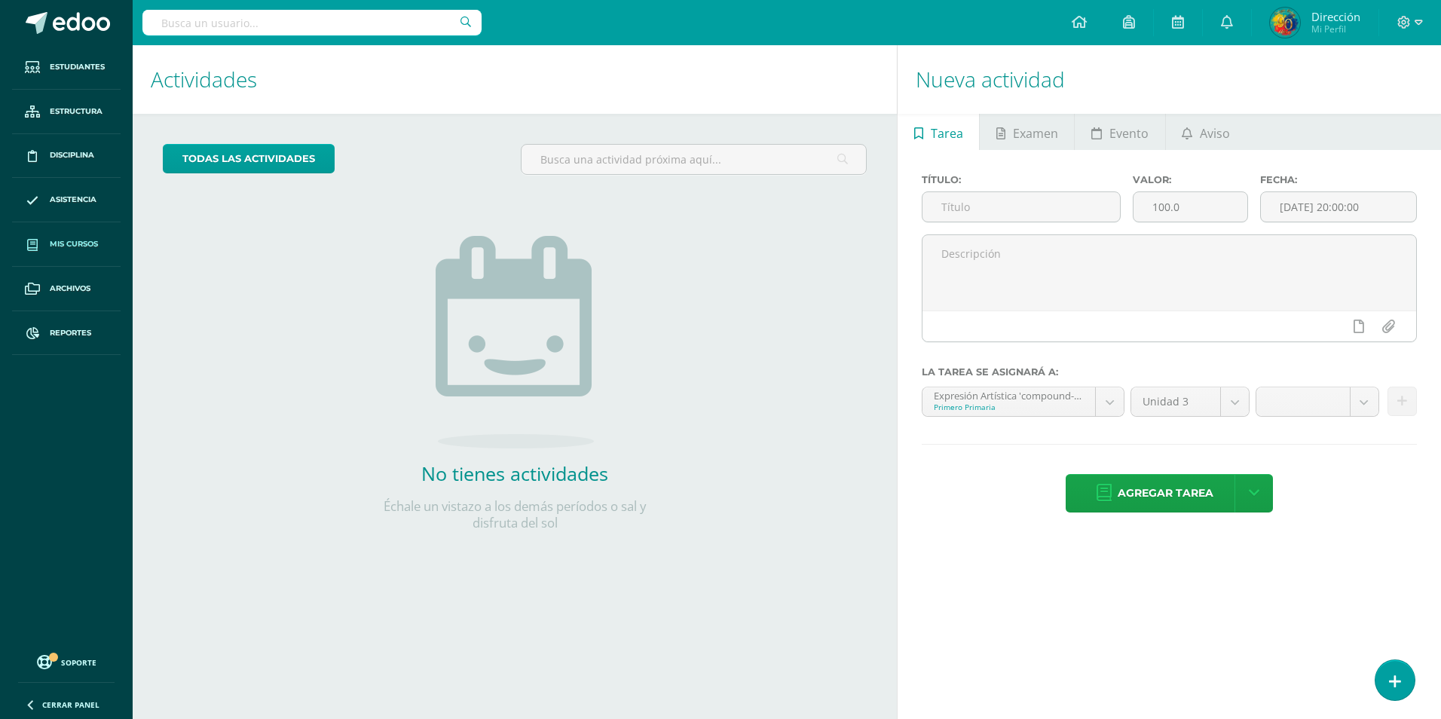
click at [81, 244] on span "Mis cursos" at bounding box center [74, 244] width 48 height 12
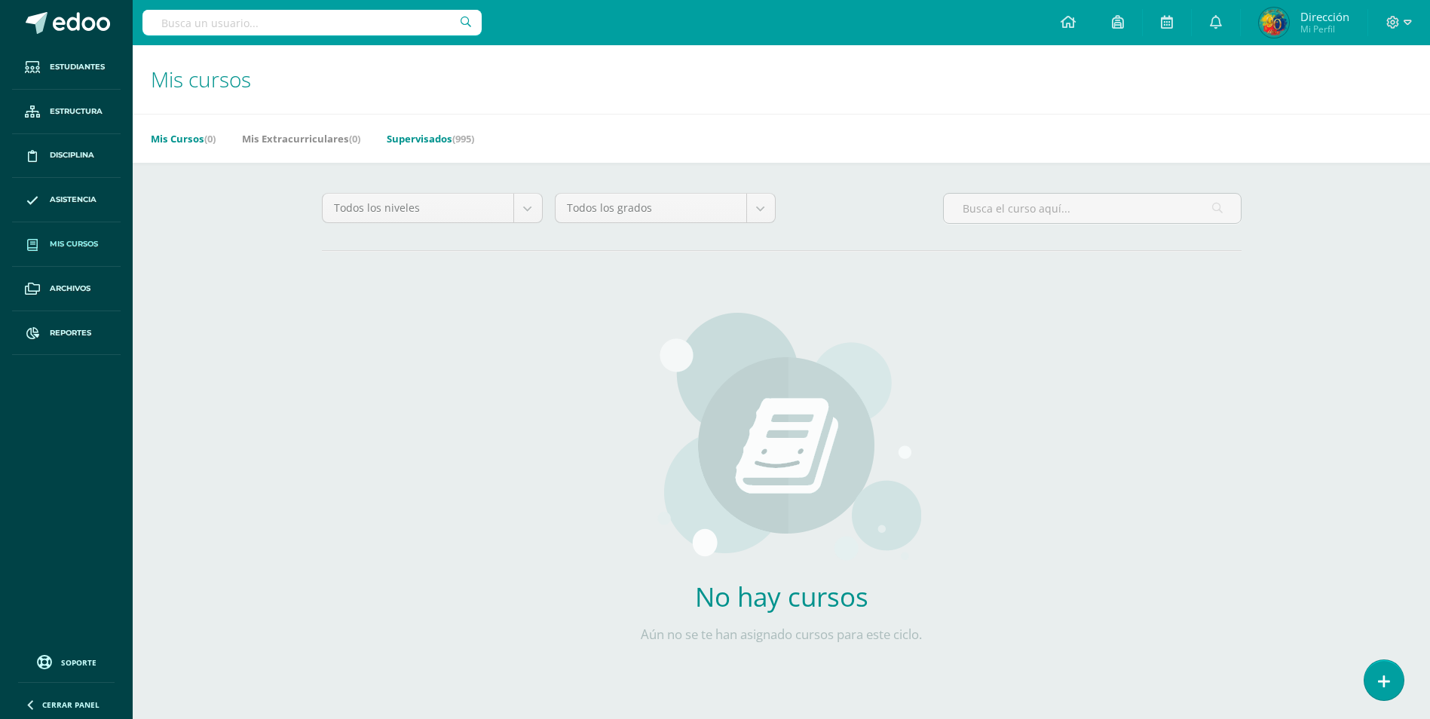
click at [415, 147] on link "Supervisados (995)" at bounding box center [430, 139] width 87 height 24
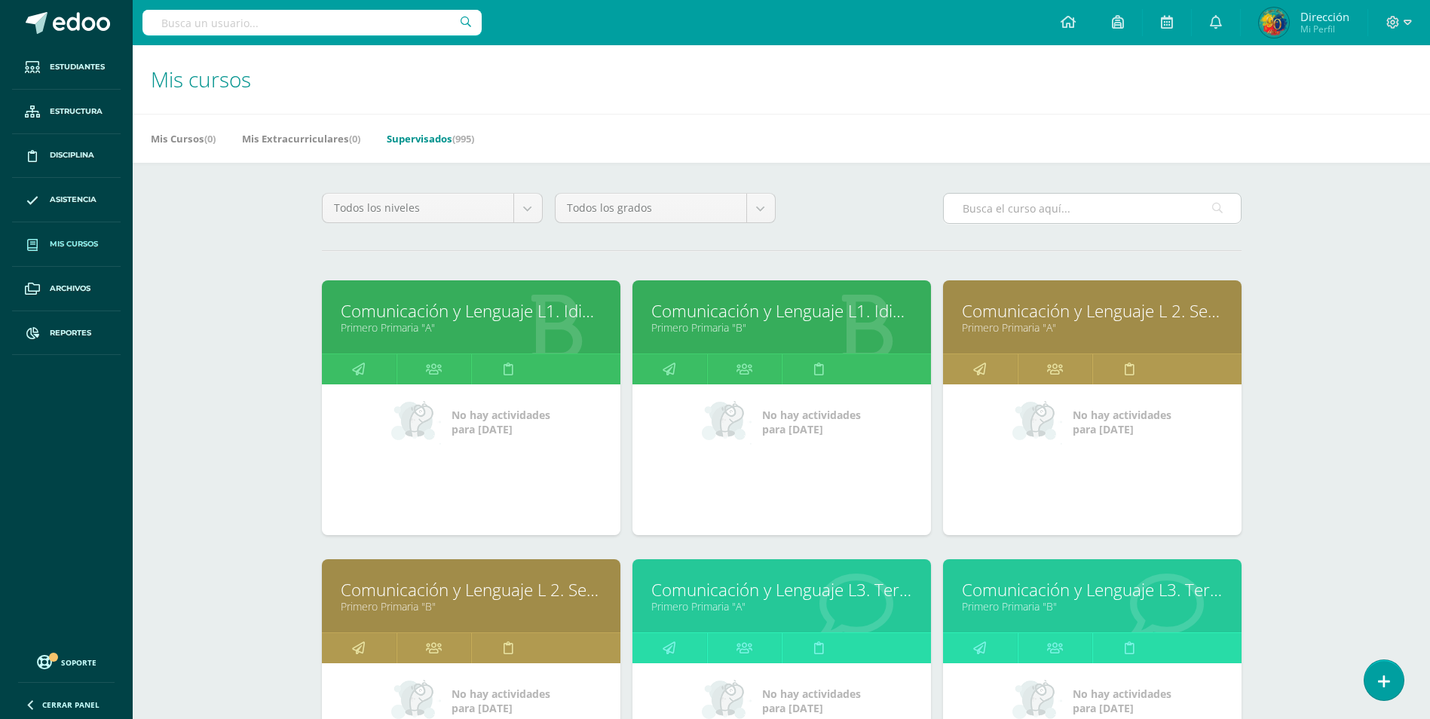
click at [990, 204] on input "text" at bounding box center [1092, 208] width 297 height 29
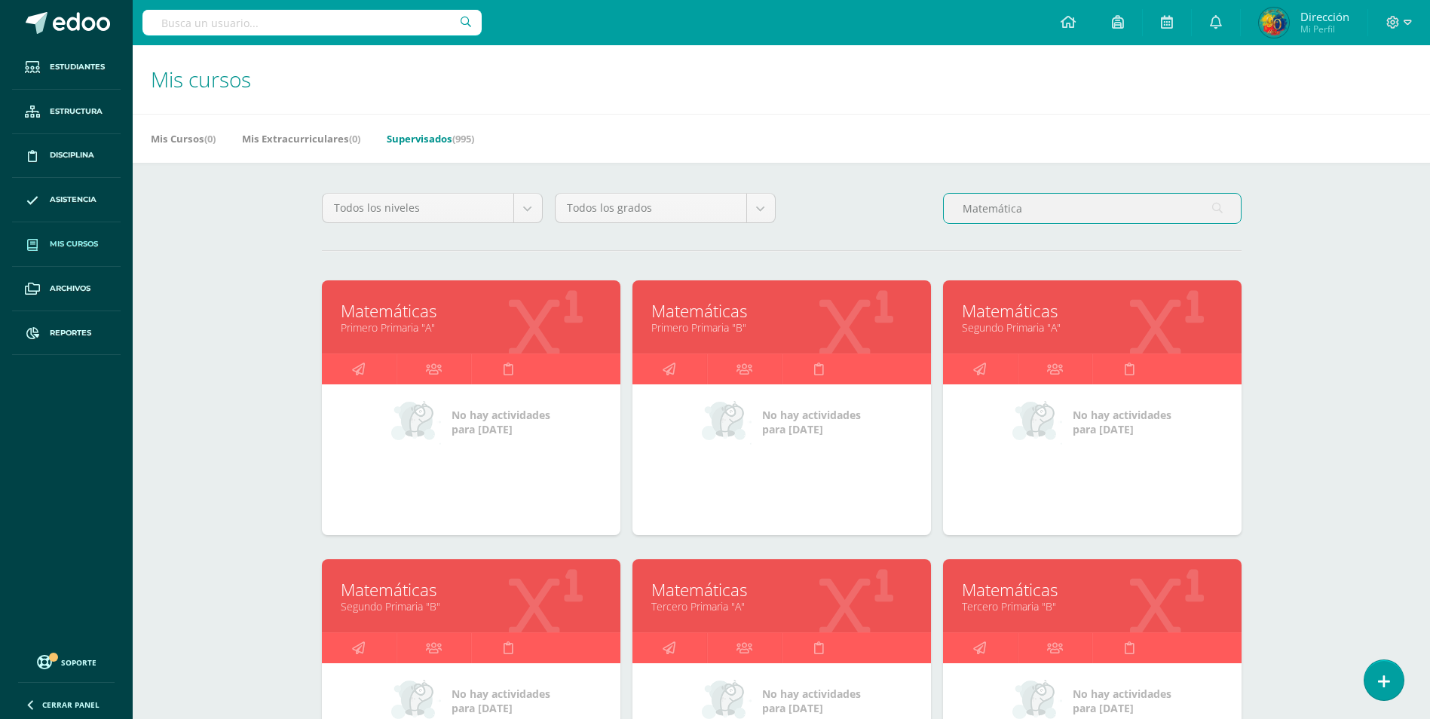
drag, startPoint x: 1034, startPoint y: 207, endPoint x: 888, endPoint y: 217, distance: 146.5
click at [888, 217] on div "Todos los niveles Todos los niveles Nivel Inicial y Preprimaria Sexto Perito Co…" at bounding box center [782, 214] width 932 height 43
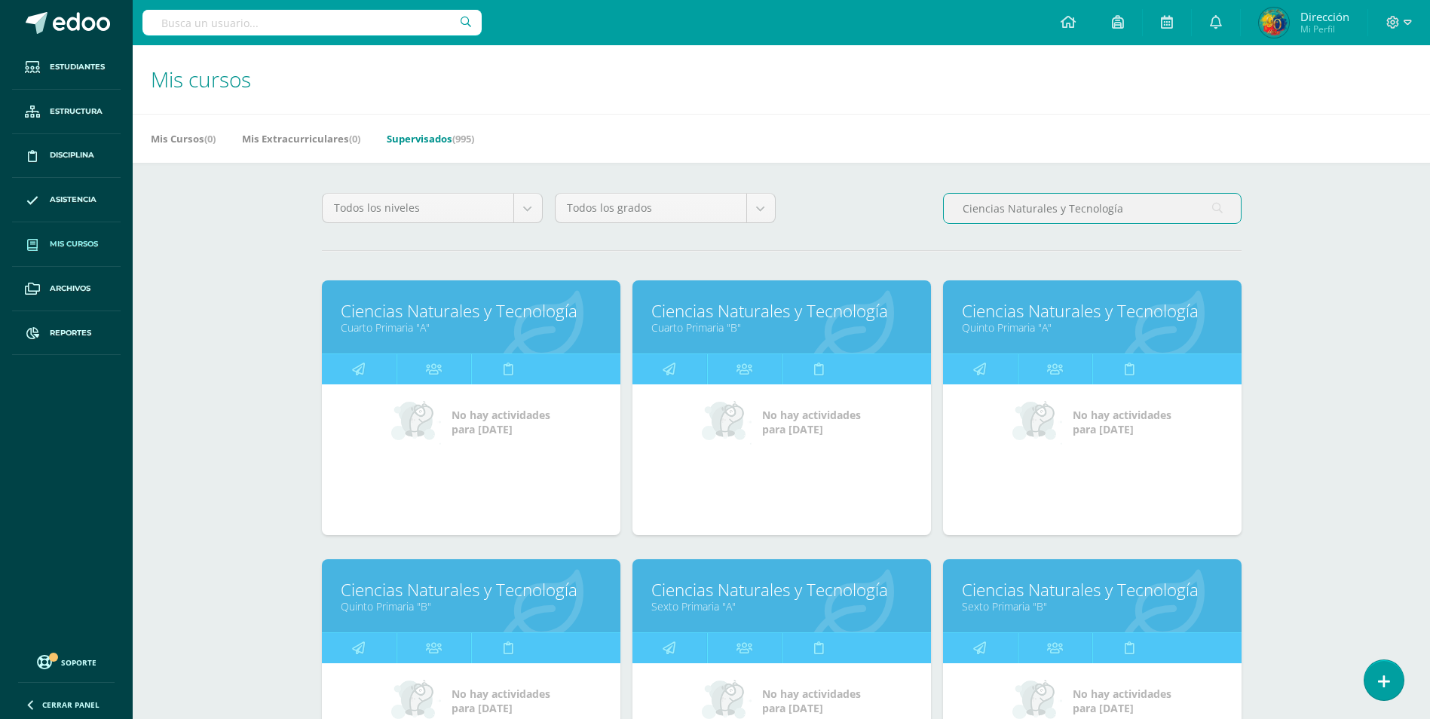
drag, startPoint x: 1157, startPoint y: 209, endPoint x: 825, endPoint y: 203, distance: 331.7
click at [828, 203] on div "Todos los niveles Todos los niveles Nivel Inicial y Preprimaria Sexto Perito Co…" at bounding box center [782, 214] width 932 height 43
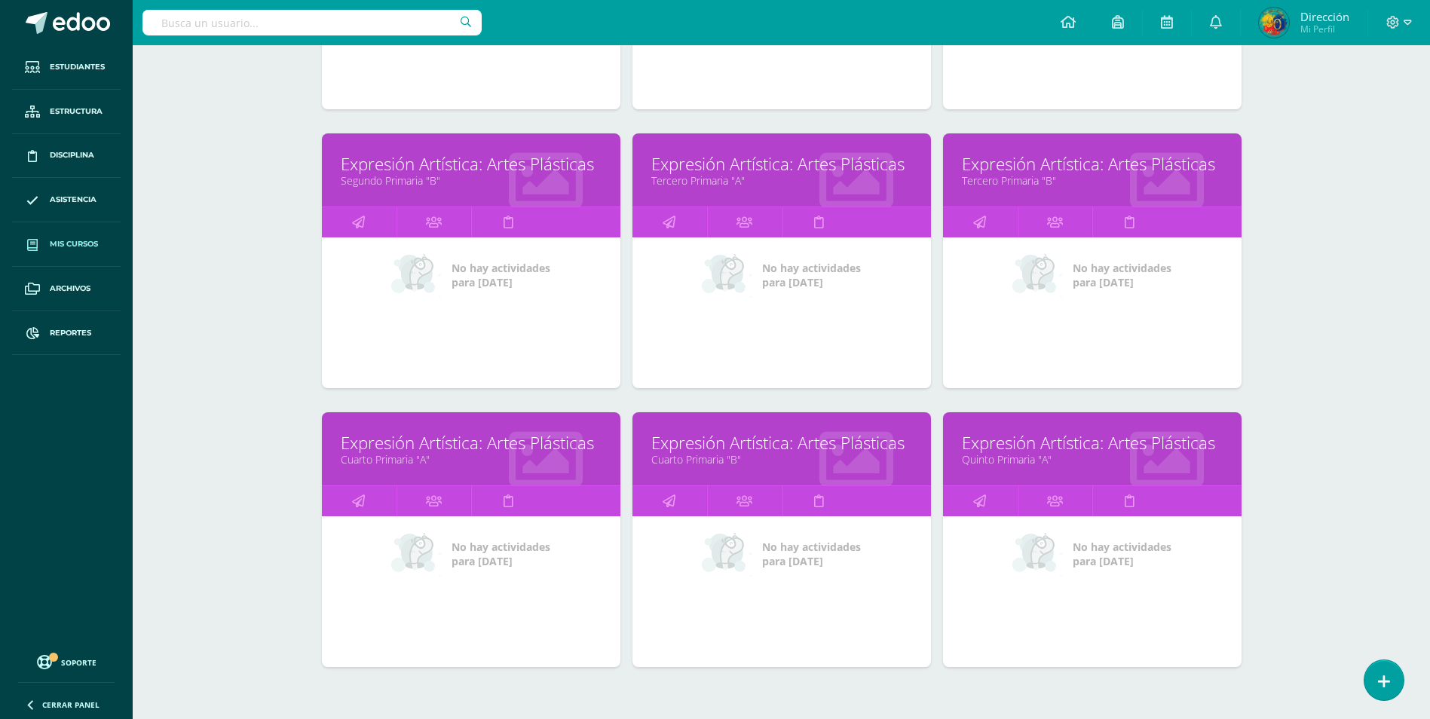
scroll to position [493, 0]
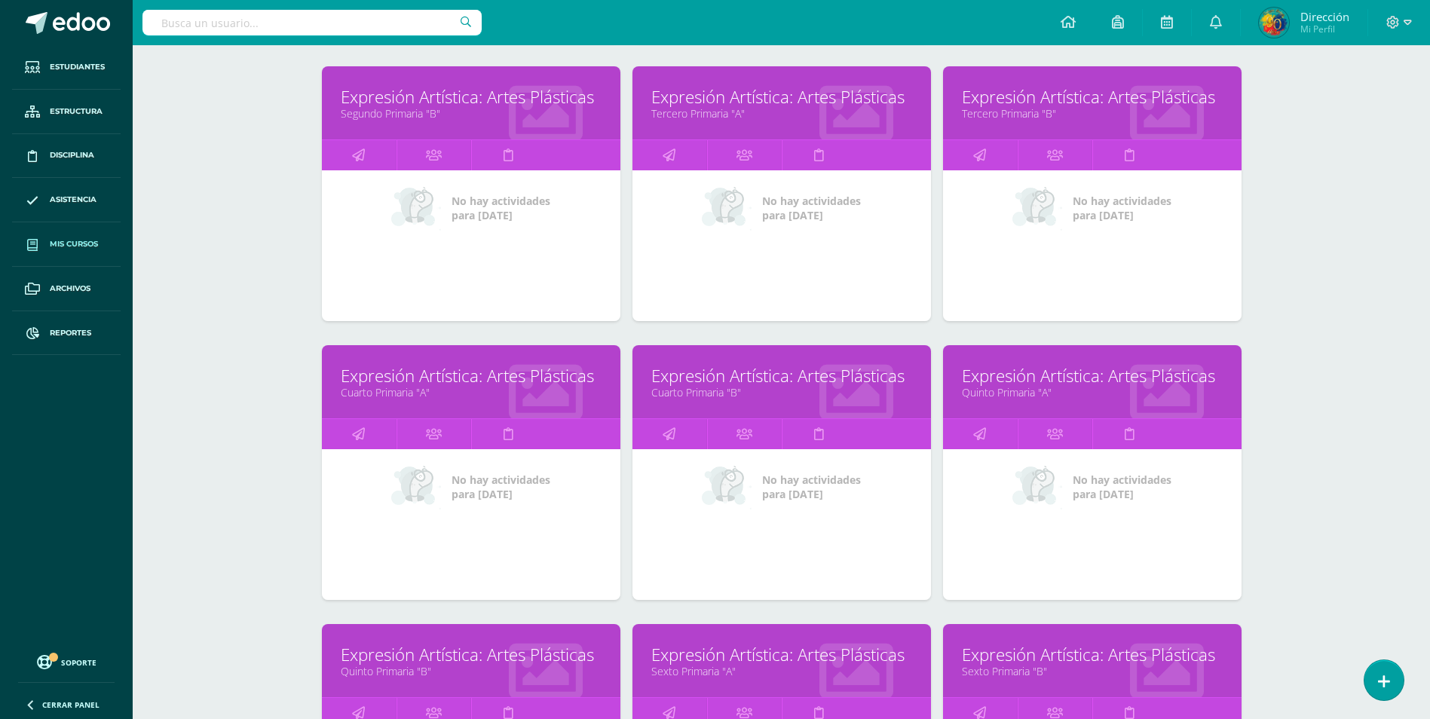
type input "Arte"
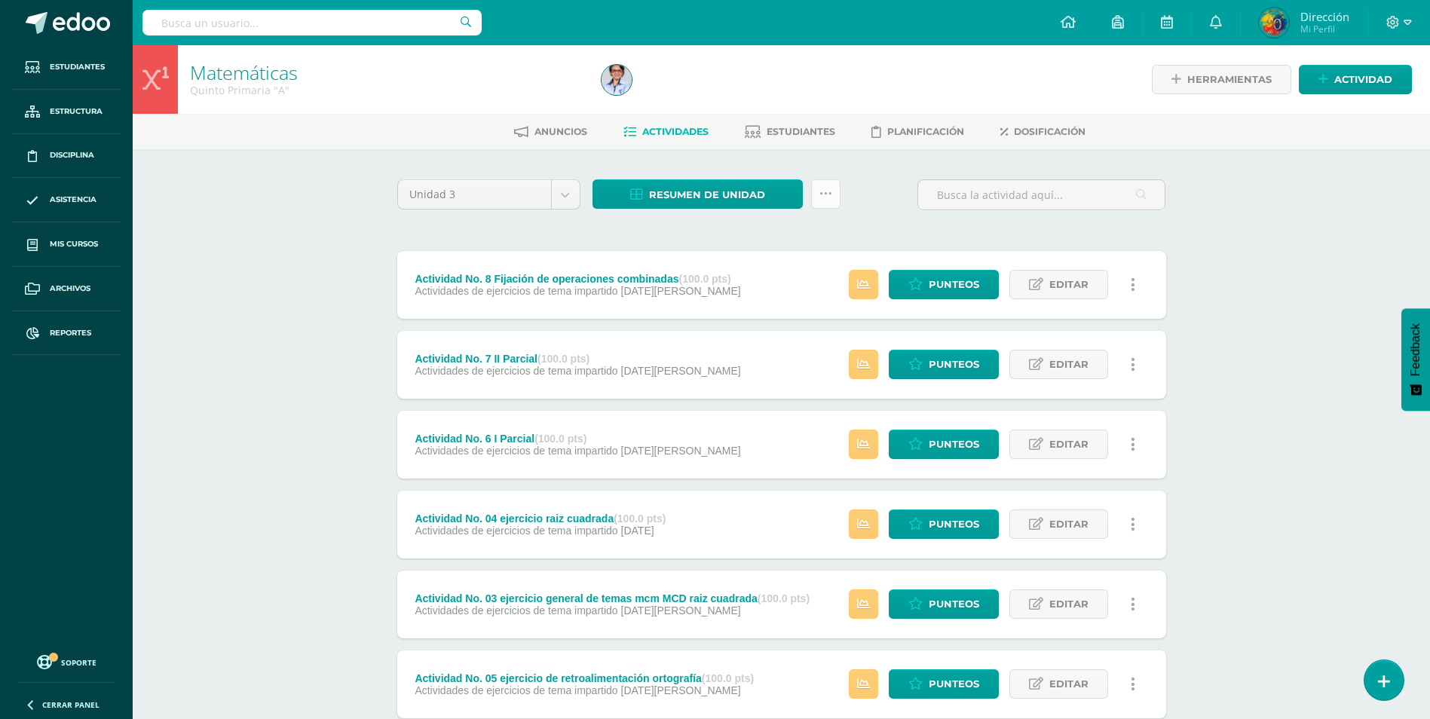
click at [819, 190] on icon at bounding box center [825, 194] width 13 height 13
click at [757, 197] on span "Resumen de unidad" at bounding box center [707, 195] width 116 height 28
click at [742, 97] on link "Descargar como HTML" at bounding box center [698, 96] width 161 height 23
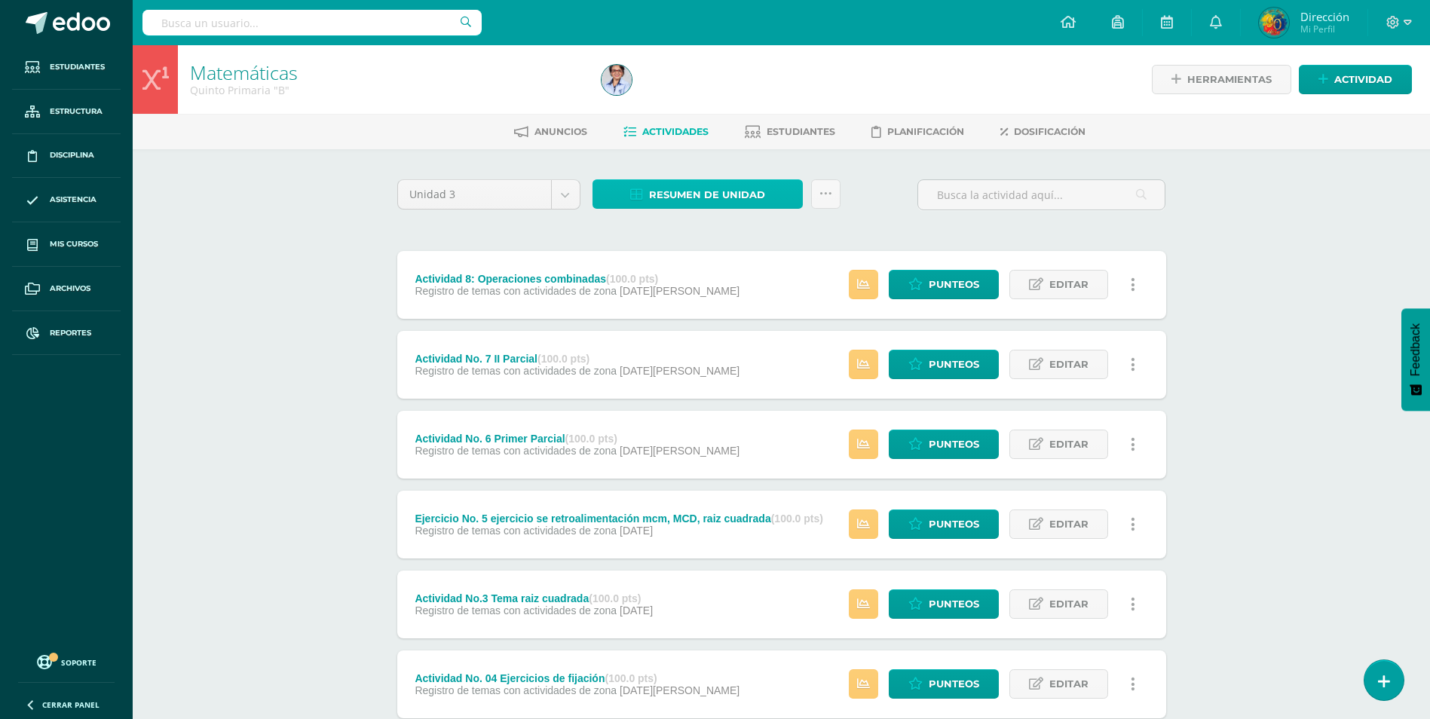
click at [727, 194] on span "Resumen de unidad" at bounding box center [707, 195] width 116 height 28
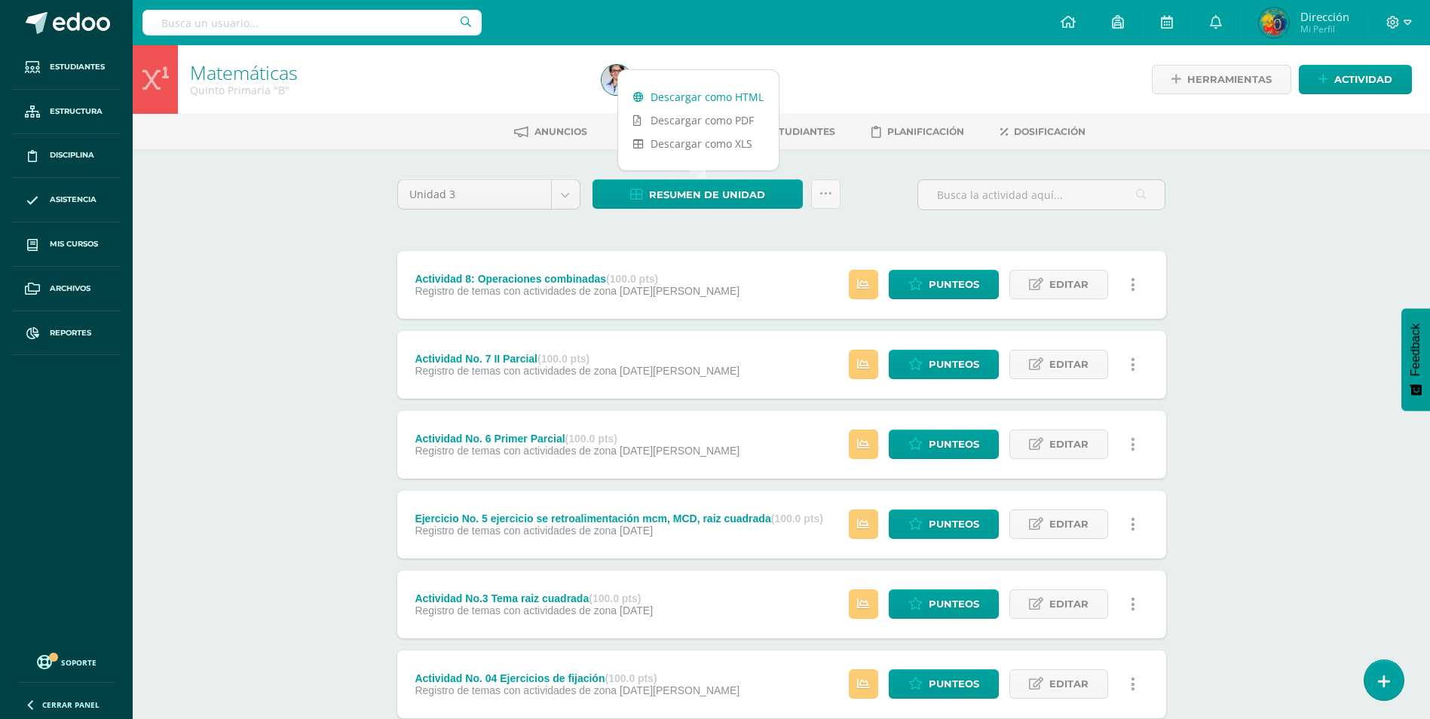
click at [711, 102] on link "Descargar como HTML" at bounding box center [698, 96] width 161 height 23
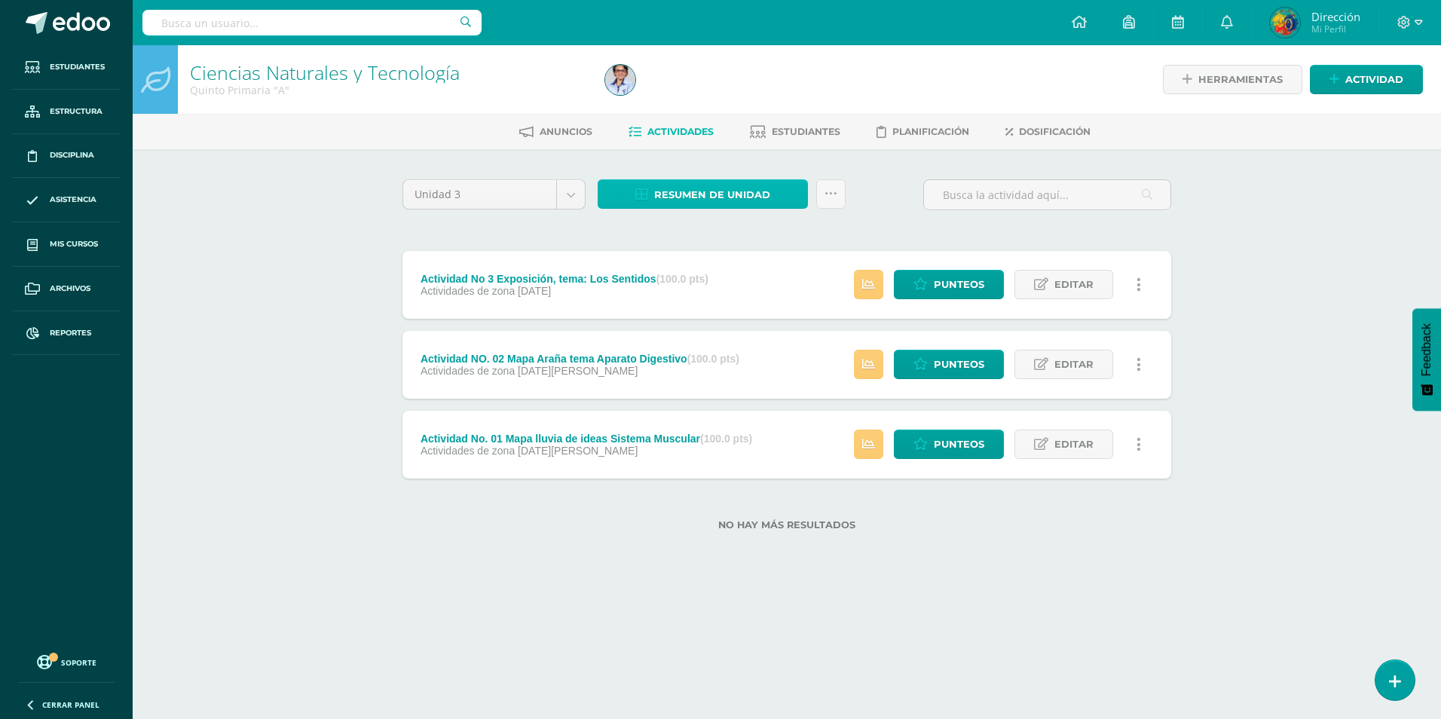
click at [715, 205] on span "Resumen de unidad" at bounding box center [712, 195] width 116 height 28
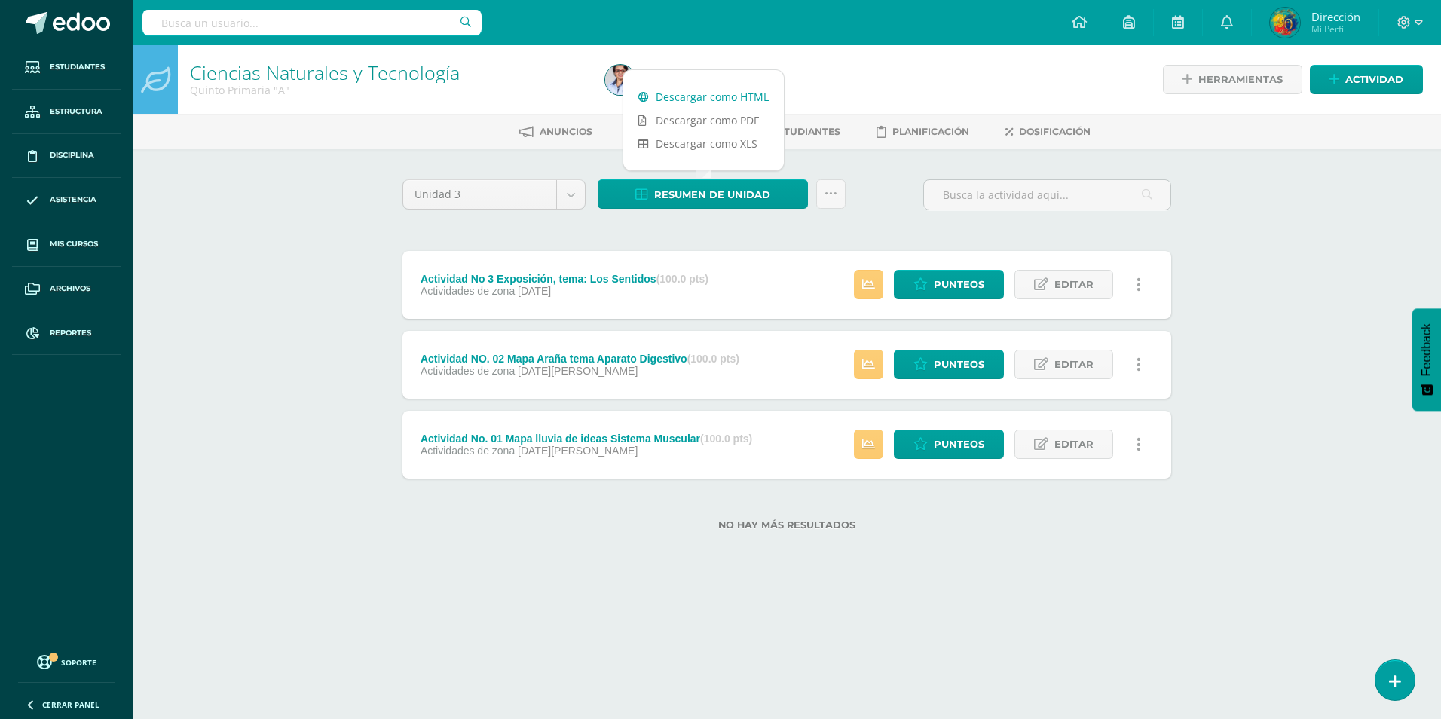
click at [719, 98] on link "Descargar como HTML" at bounding box center [703, 96] width 161 height 23
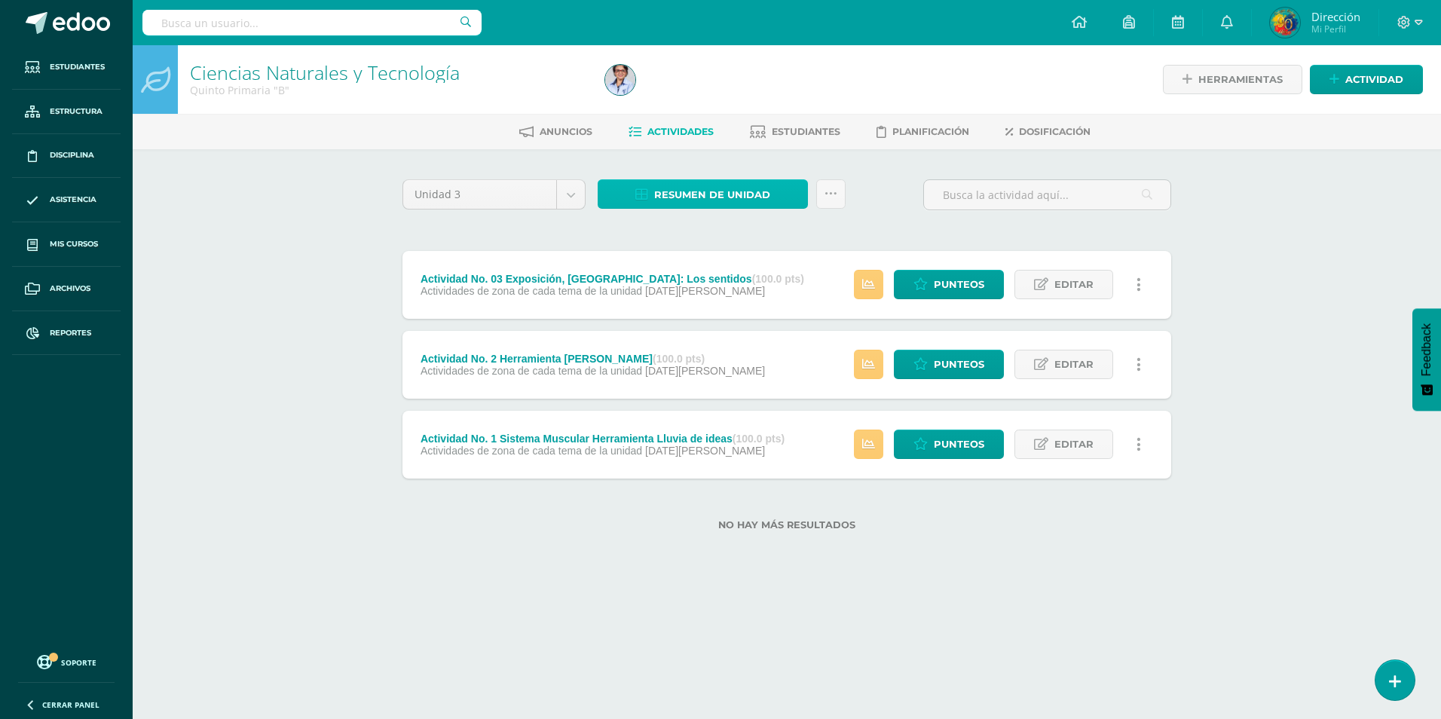
click at [745, 188] on span "Resumen de unidad" at bounding box center [712, 195] width 116 height 28
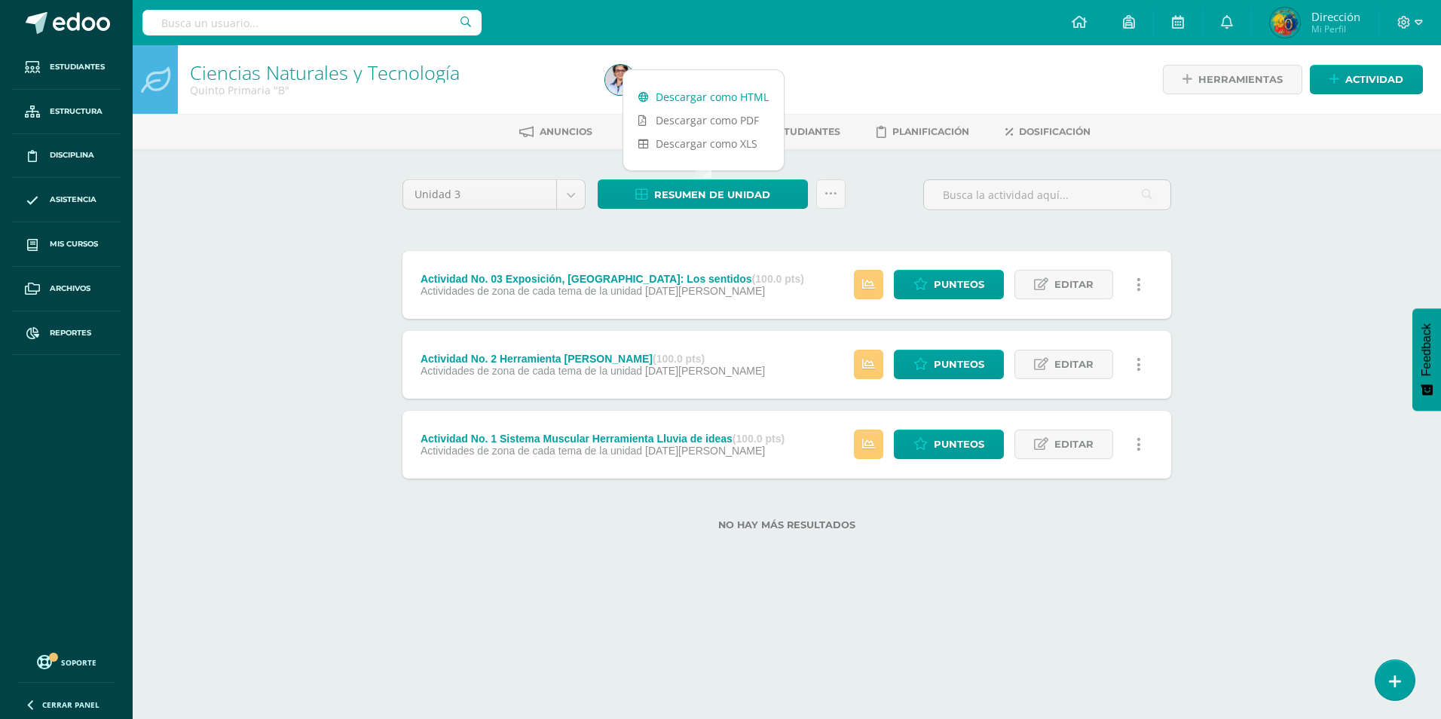
click at [720, 99] on link "Descargar como HTML" at bounding box center [703, 96] width 161 height 23
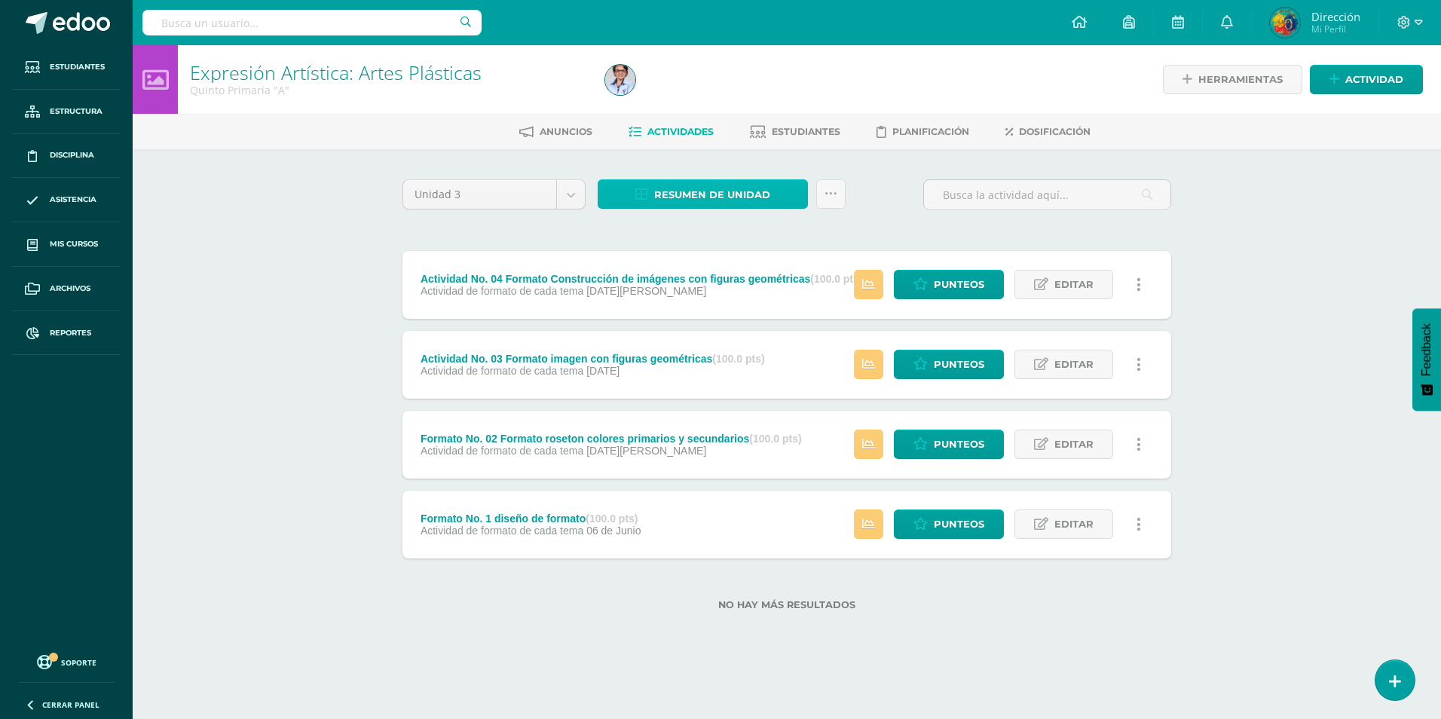
click at [661, 188] on span "Resumen de unidad" at bounding box center [712, 195] width 116 height 28
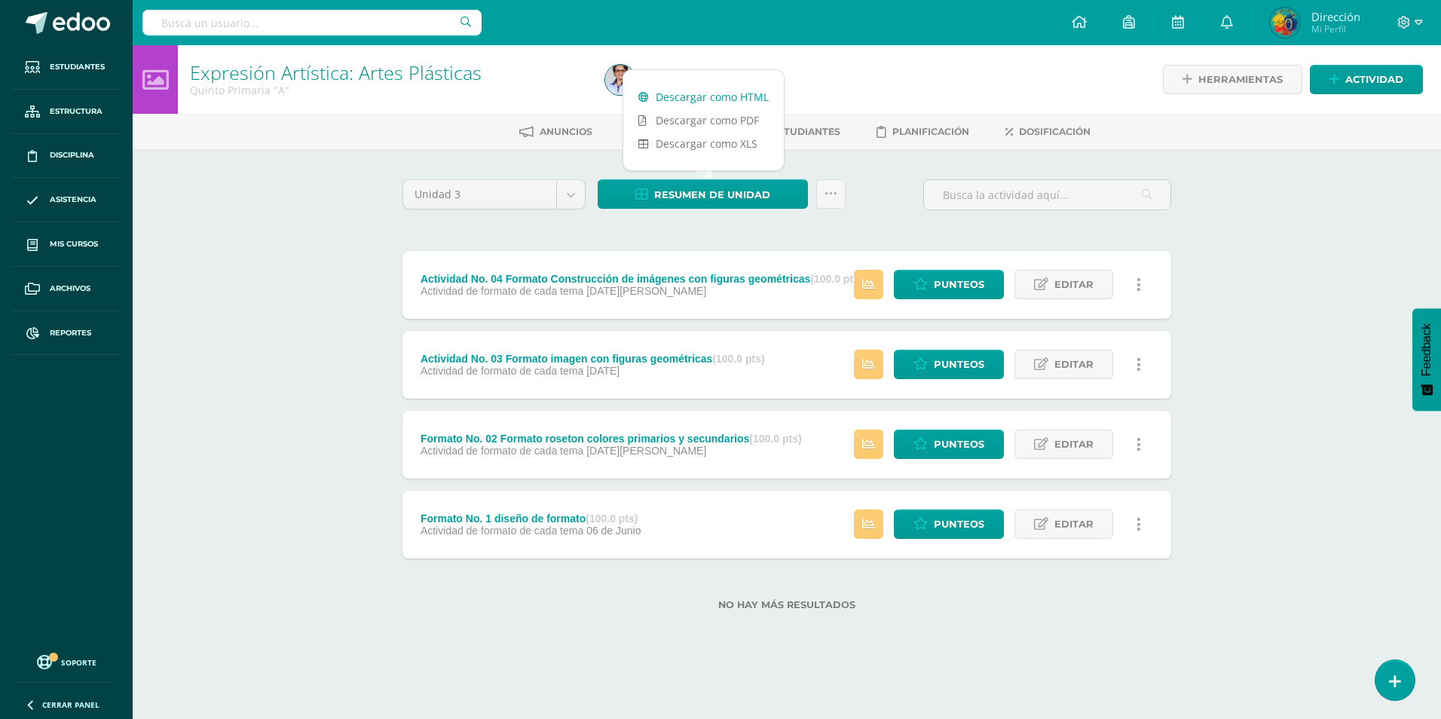
click at [696, 99] on link "Descargar como HTML" at bounding box center [703, 96] width 161 height 23
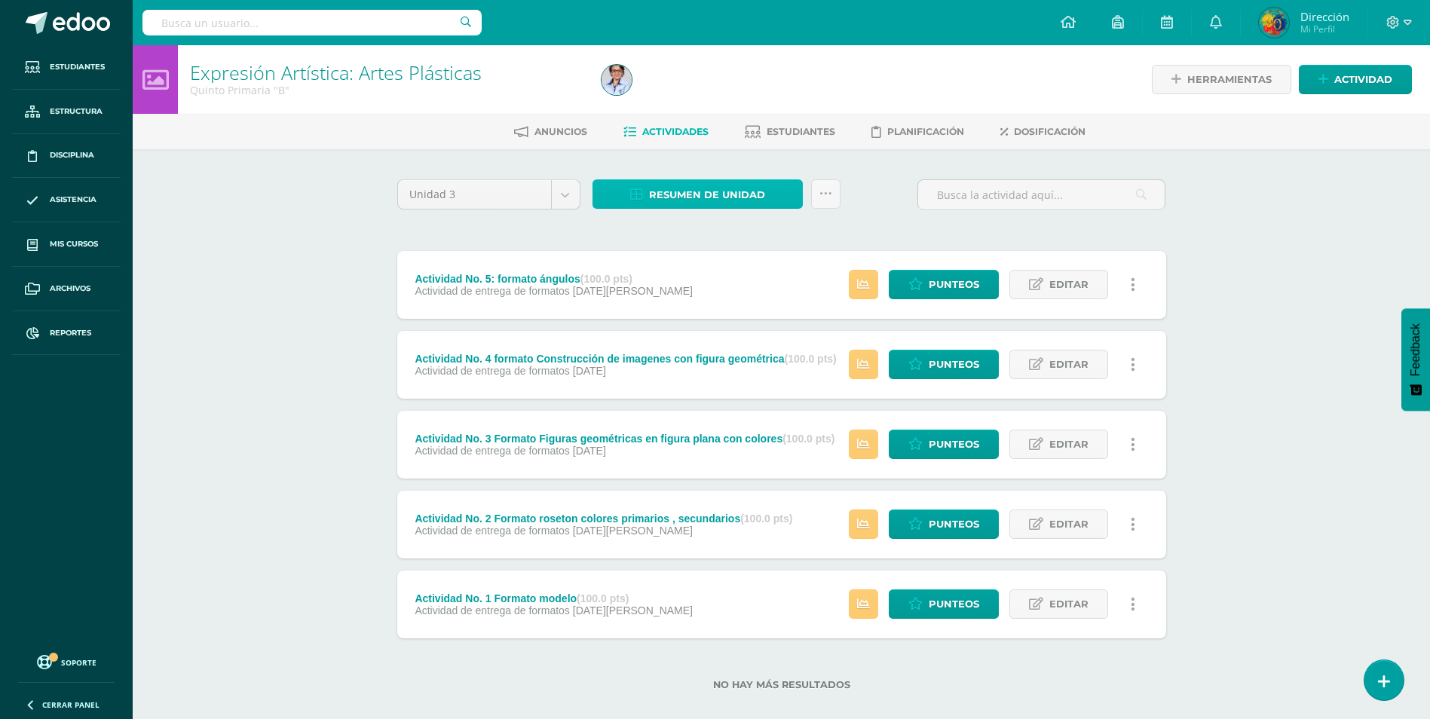
drag, startPoint x: 640, startPoint y: 188, endPoint x: 654, endPoint y: 191, distance: 14.8
click at [640, 188] on icon at bounding box center [636, 194] width 13 height 13
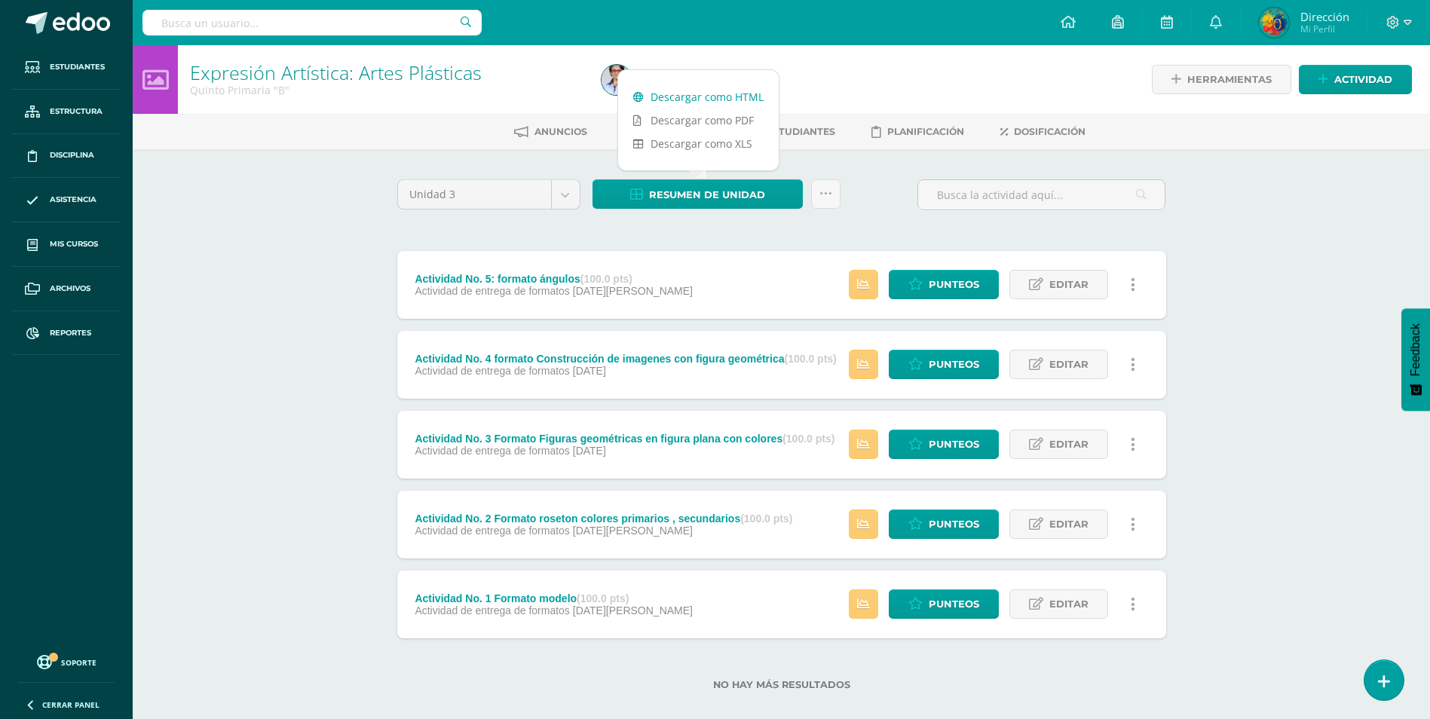
click at [722, 99] on link "Descargar como HTML" at bounding box center [698, 96] width 161 height 23
